Goal: Task Accomplishment & Management: Use online tool/utility

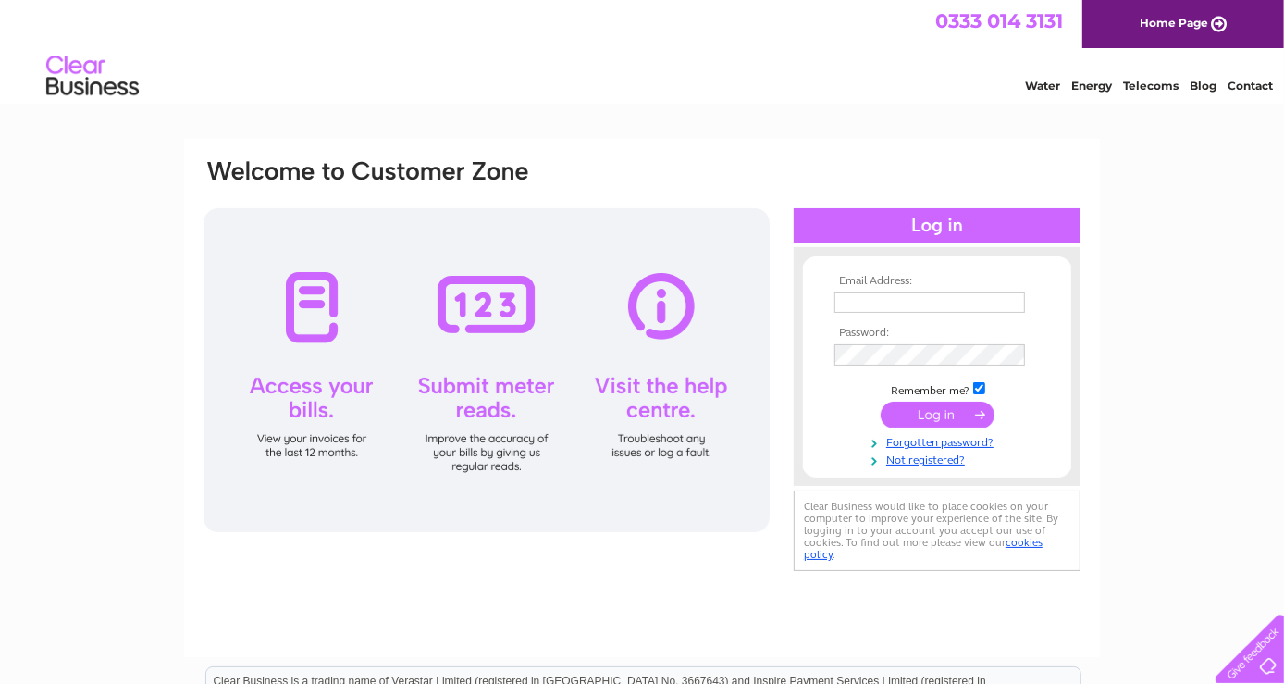
type input "[EMAIL_ADDRESS][DOMAIN_NAME]"
click at [923, 409] on input "submit" at bounding box center [938, 414] width 114 height 26
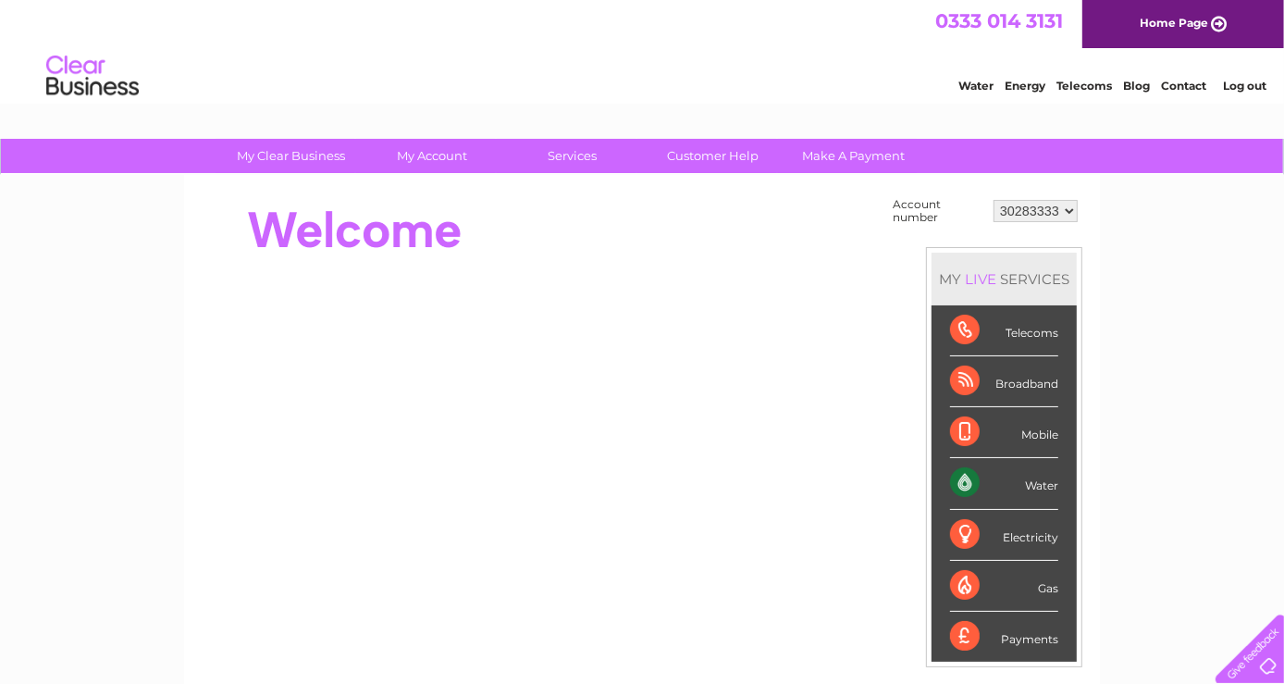
click at [1034, 480] on div "Water" at bounding box center [1004, 483] width 108 height 51
click at [969, 475] on div "Water" at bounding box center [1004, 483] width 108 height 51
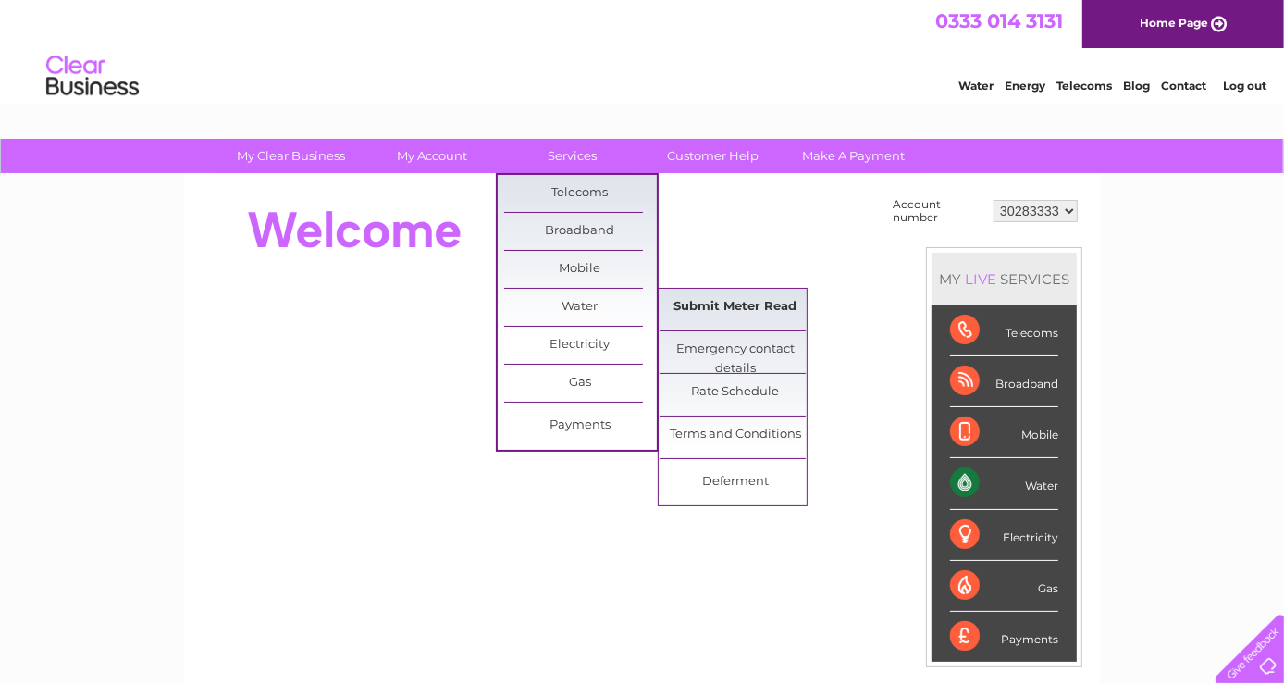
click at [735, 303] on link "Submit Meter Read" at bounding box center [736, 307] width 153 height 37
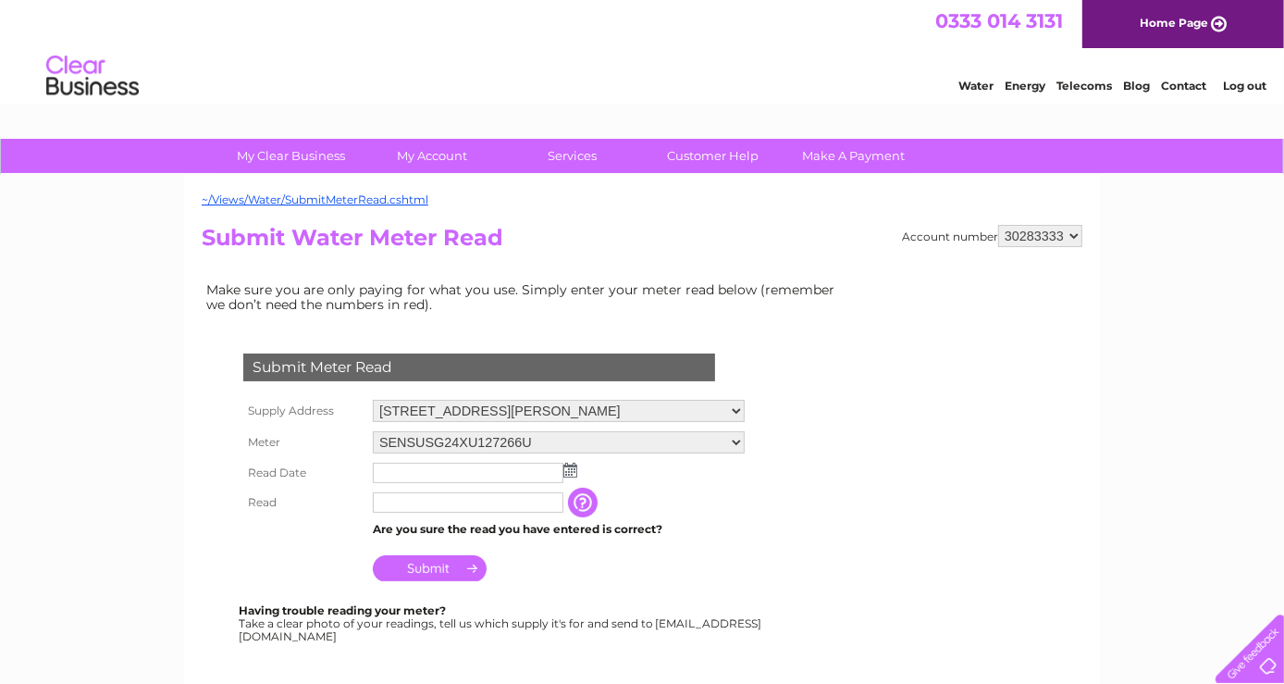
click at [564, 466] on img at bounding box center [570, 470] width 14 height 15
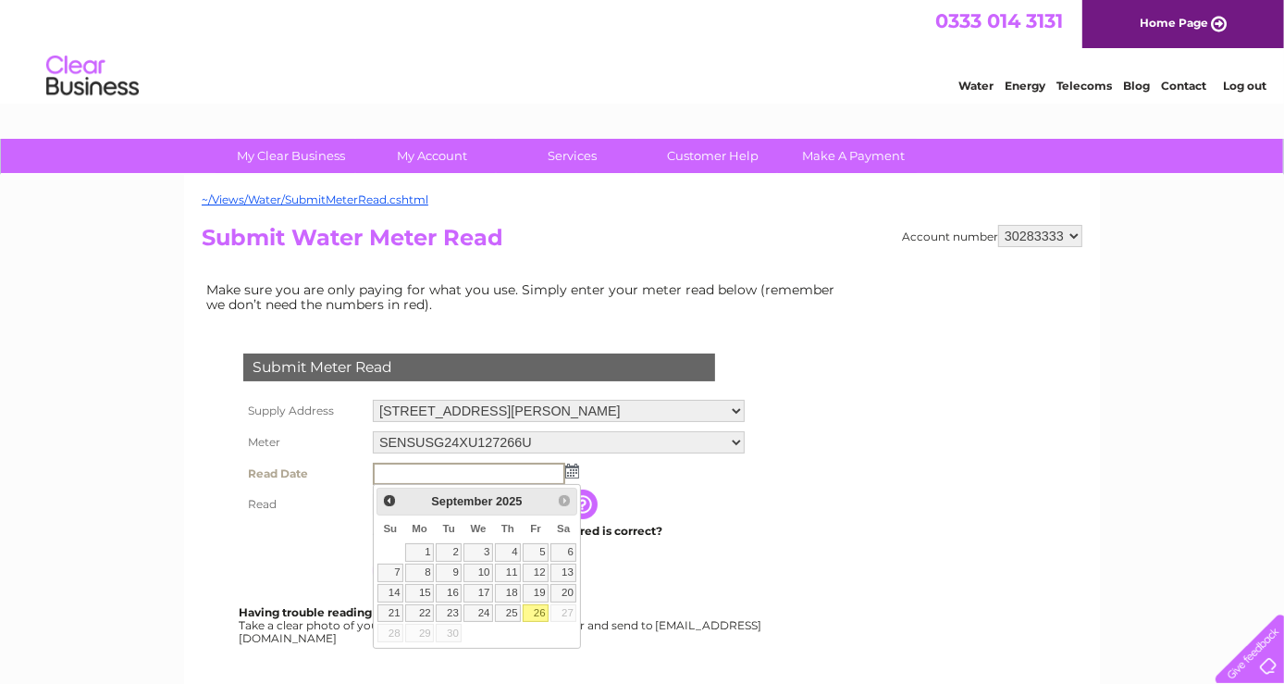
click at [536, 606] on link "26" at bounding box center [536, 613] width 26 height 19
type input "2025/09/26"
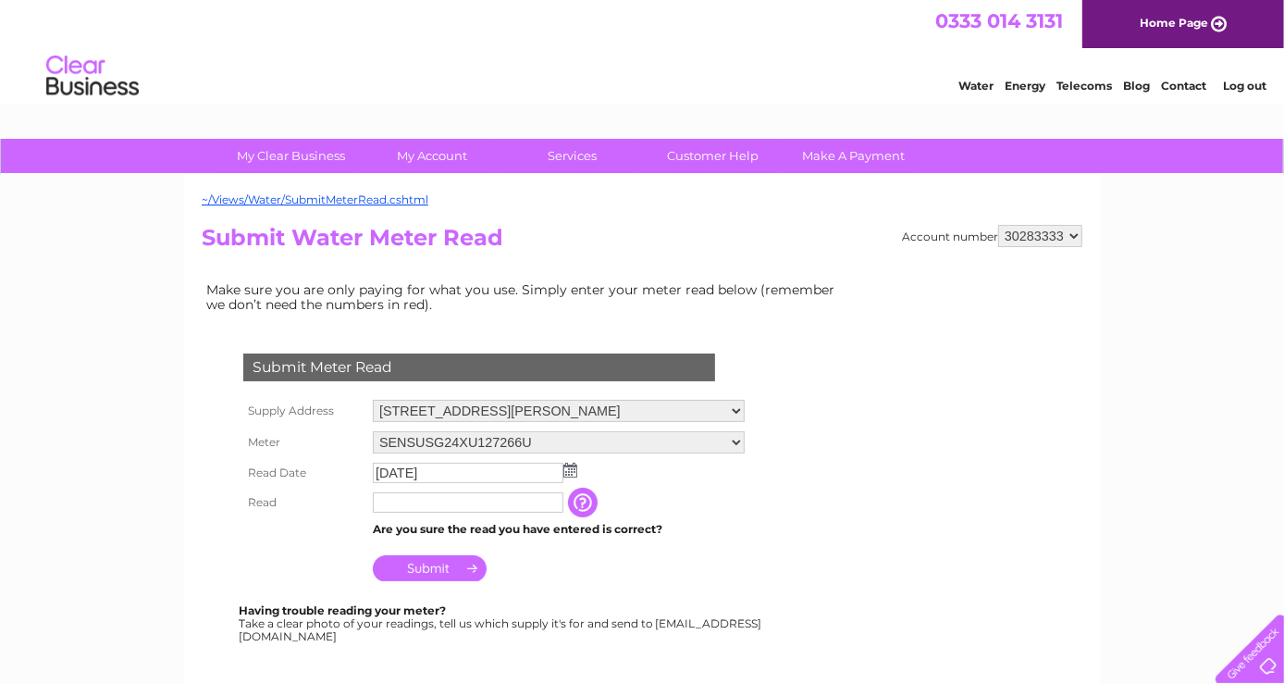
drag, startPoint x: 381, startPoint y: 504, endPoint x: 426, endPoint y: 506, distance: 45.4
click at [382, 504] on input "text" at bounding box center [468, 502] width 191 height 20
type input "000185"
click at [437, 566] on input "Submit" at bounding box center [430, 570] width 114 height 26
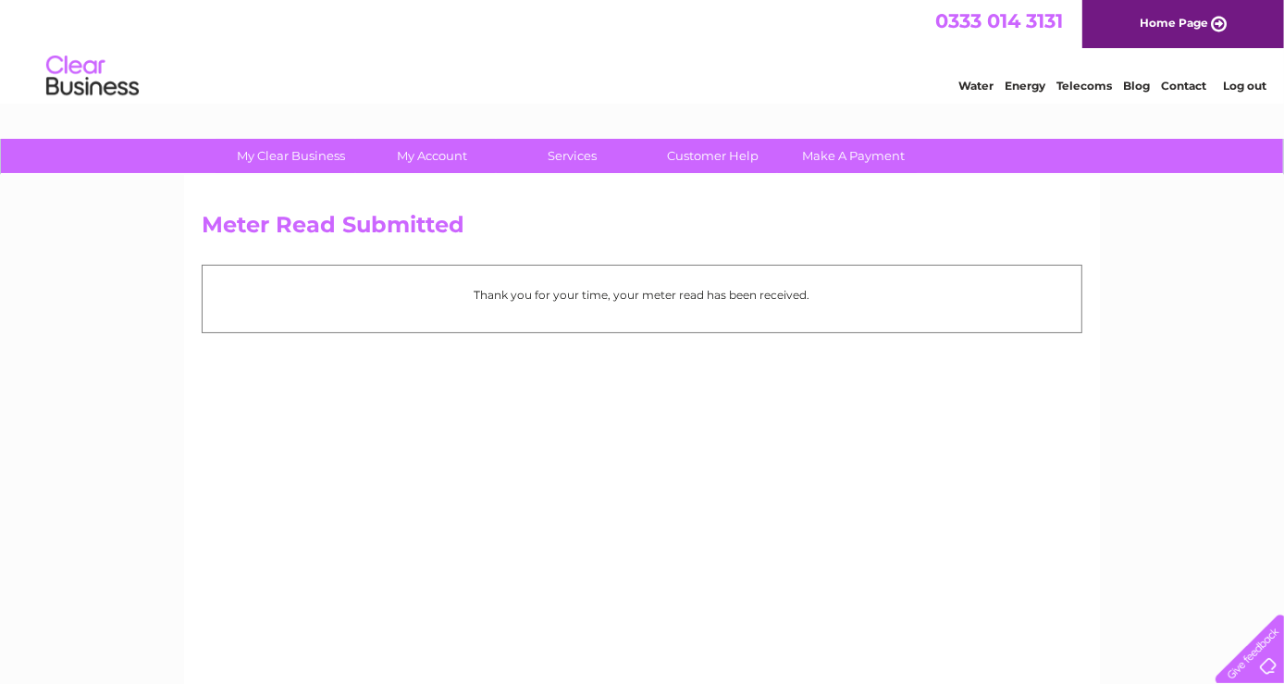
click at [1249, 85] on link "Log out" at bounding box center [1244, 86] width 43 height 14
